Goal: Find contact information: Find contact information

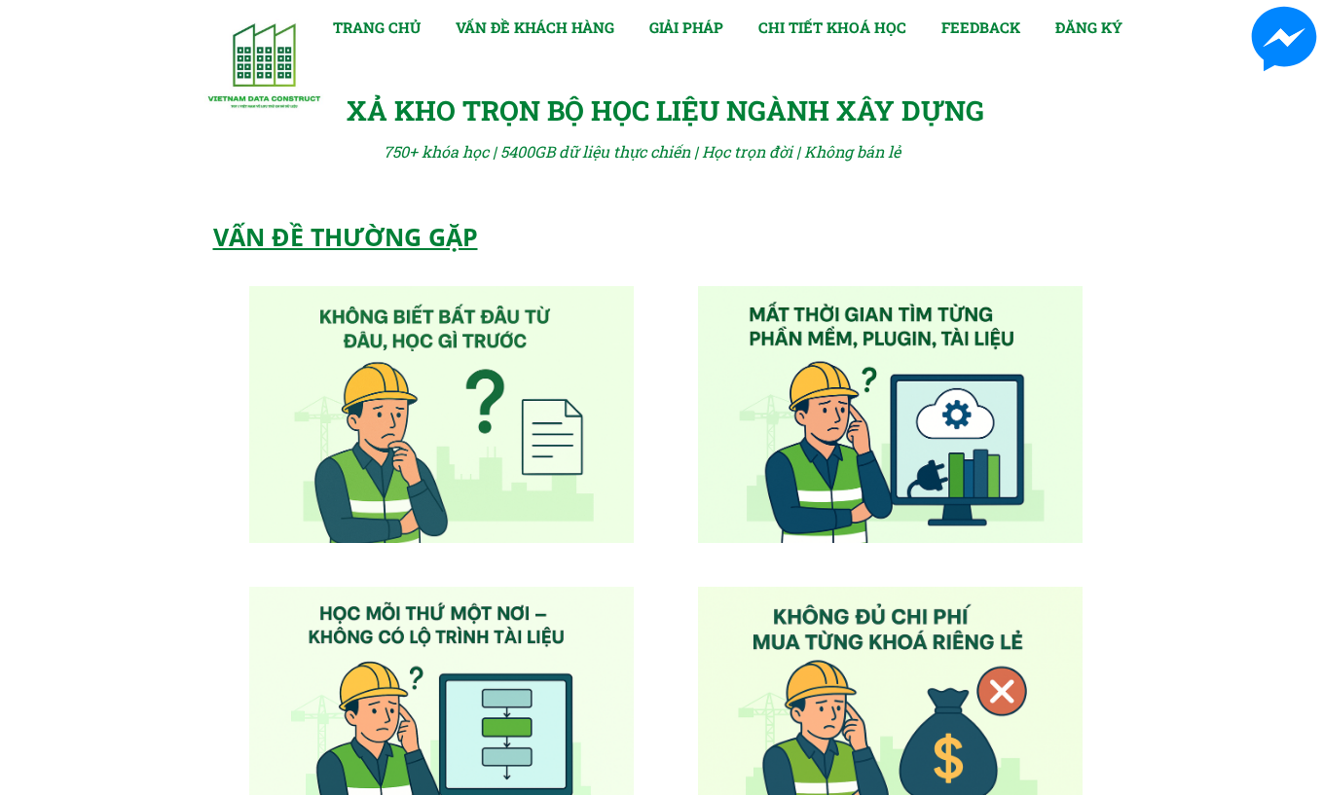
type input "hanh"
type input "[EMAIL_ADDRESS][DOMAIN_NAME]"
type input "0967543359"
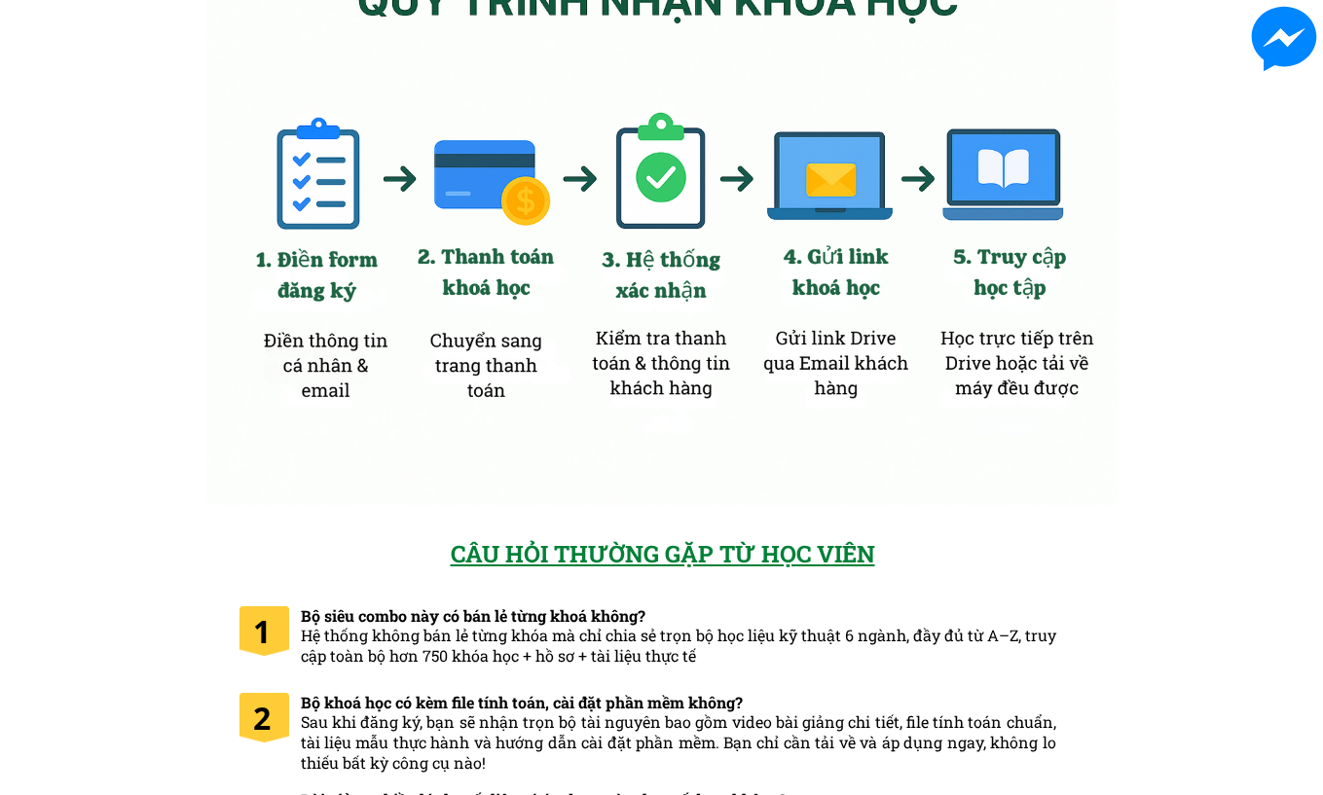
scroll to position [9820, 0]
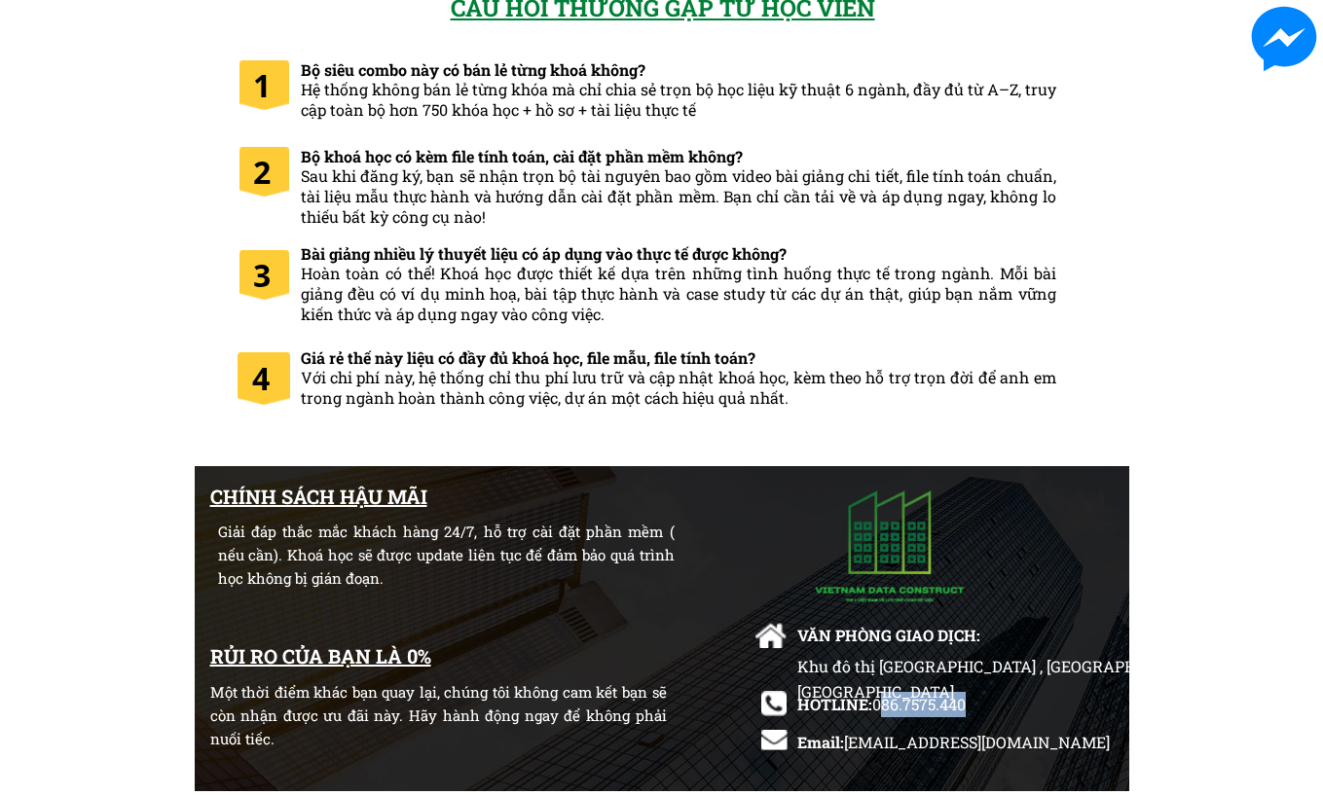
drag, startPoint x: 879, startPoint y: 710, endPoint x: 975, endPoint y: 704, distance: 96.5
click at [975, 704] on div "HOTLINE: 086.7575.440" at bounding box center [926, 704] width 258 height 25
click at [935, 702] on div "Khu đô thị [GEOGRAPHIC_DATA] , [GEOGRAPHIC_DATA], [GEOGRAPHIC_DATA]" at bounding box center [1025, 691] width 457 height 75
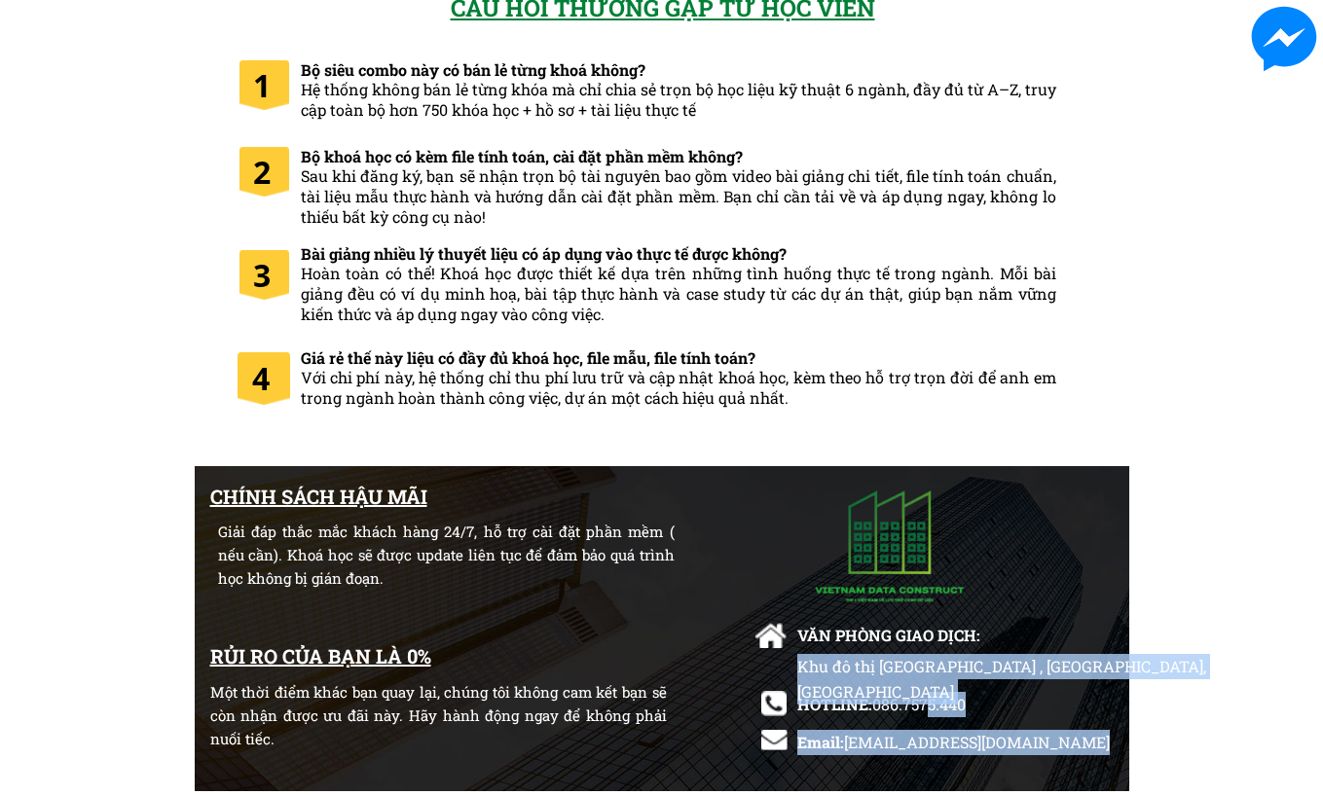
drag, startPoint x: 872, startPoint y: 703, endPoint x: 931, endPoint y: 708, distance: 58.6
click at [931, 708] on div "CHÍNH SÁCH HẬU MÃI Giải đáp thắc mắc khách hàng 24/7, hỗ trợ cài đặt phần mềm (…" at bounding box center [662, 630] width 934 height 328
click at [898, 708] on span "086.7575.440" at bounding box center [918, 704] width 93 height 20
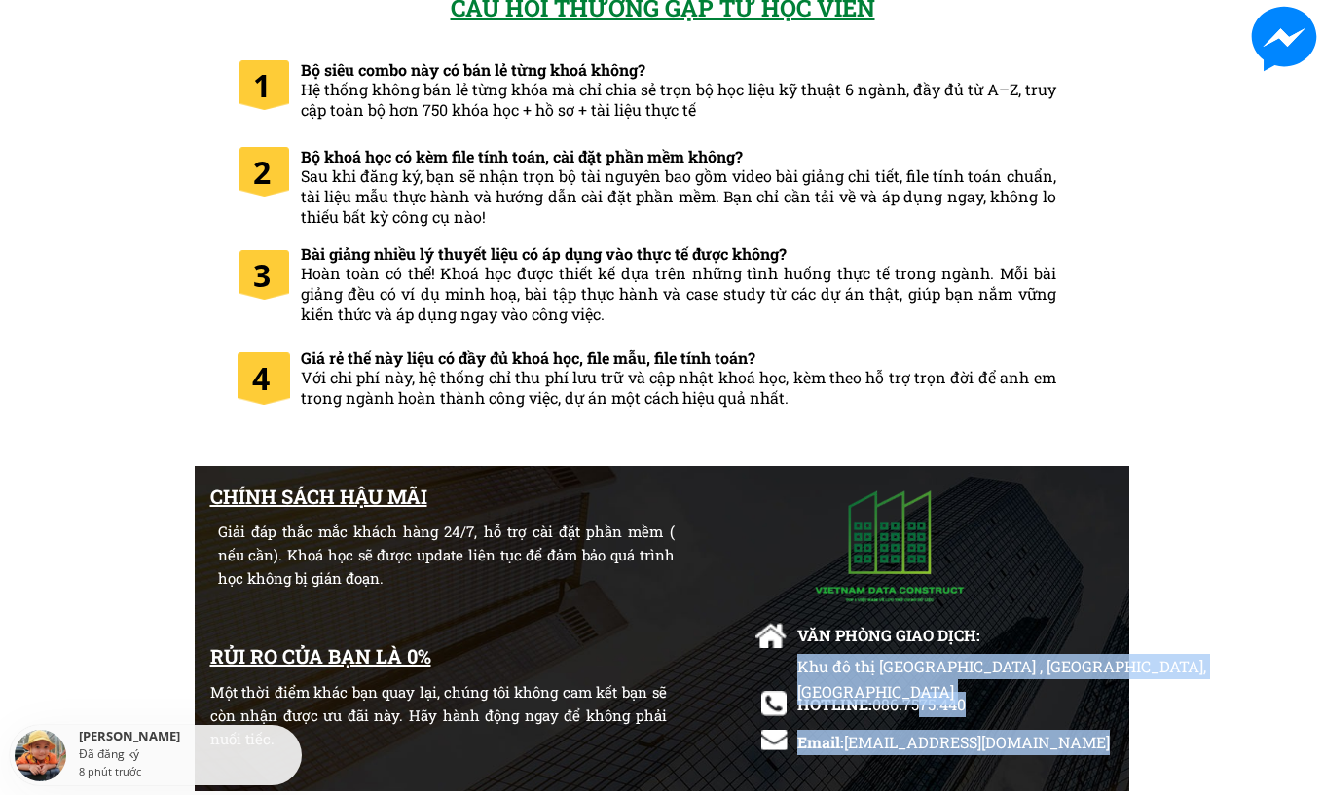
drag, startPoint x: 872, startPoint y: 704, endPoint x: 918, endPoint y: 713, distance: 46.6
click at [918, 713] on div "CHÍNH SÁCH HẬU MÃI Giải đáp thắc mắc khách hàng 24/7, hỗ trợ cài đặt phần mềm (…" at bounding box center [662, 630] width 934 height 328
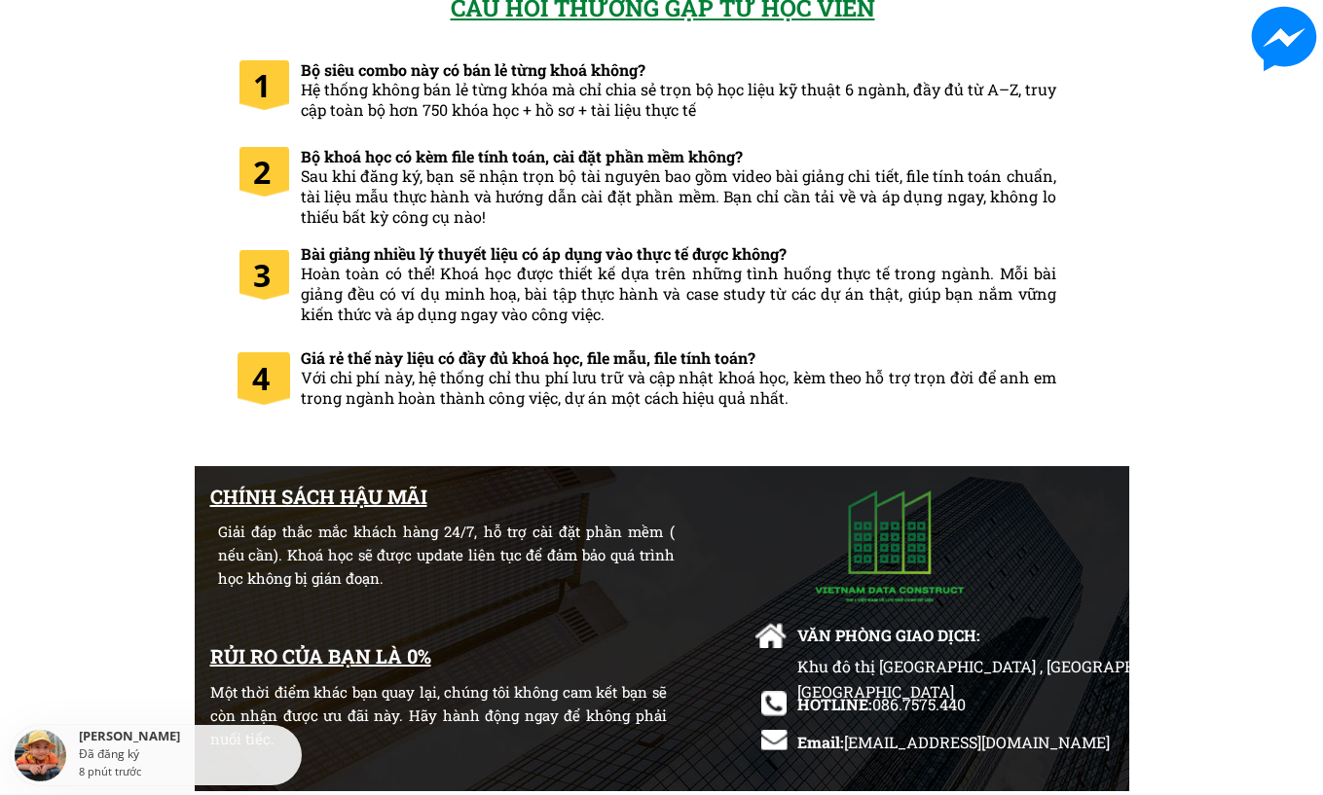
click at [909, 706] on span "086.7575.440" at bounding box center [918, 704] width 93 height 20
drag, startPoint x: 876, startPoint y: 705, endPoint x: 971, endPoint y: 715, distance: 94.9
click at [971, 715] on div "HOTLINE: 086.7575.440" at bounding box center [926, 704] width 258 height 25
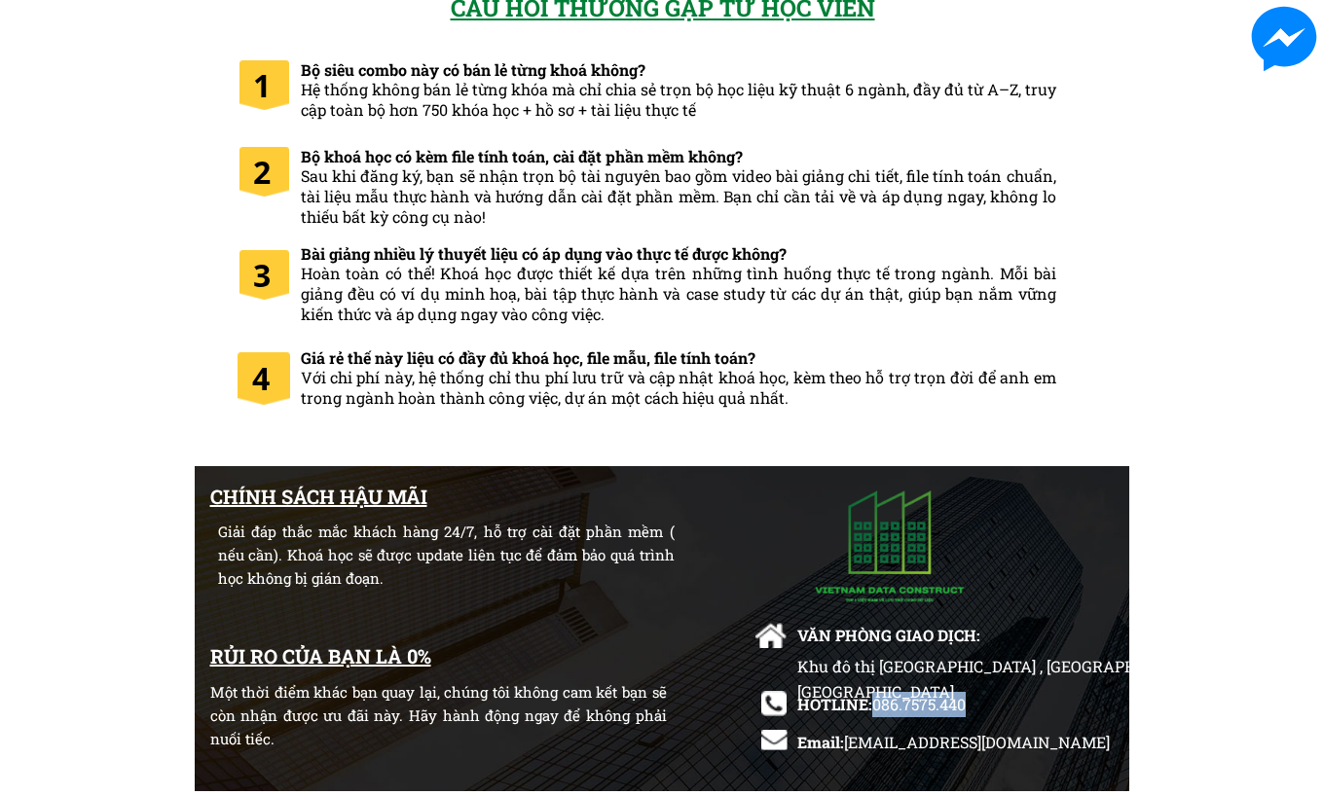
copy span "086.7575.440"
